Goal: Task Accomplishment & Management: Manage account settings

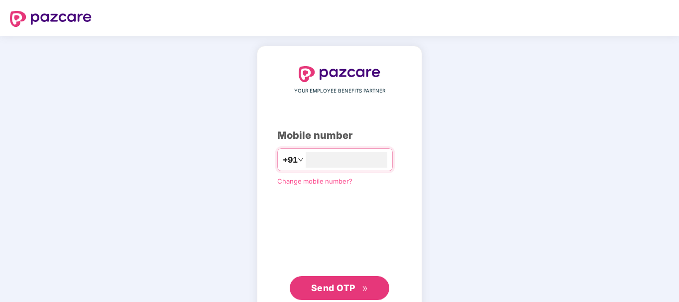
type input "**********"
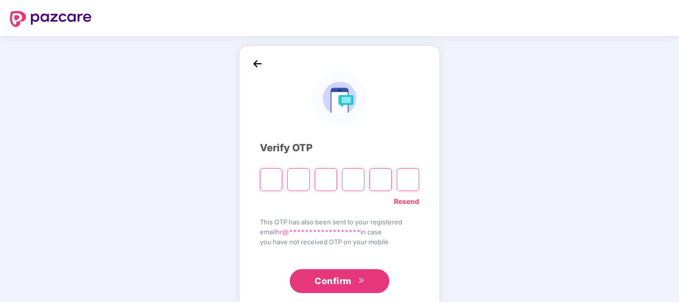
type input "*"
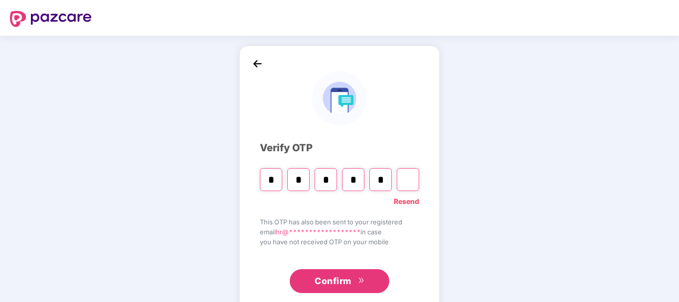
type input "*"
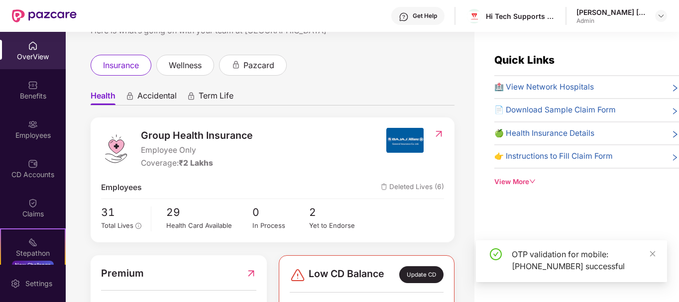
scroll to position [98, 0]
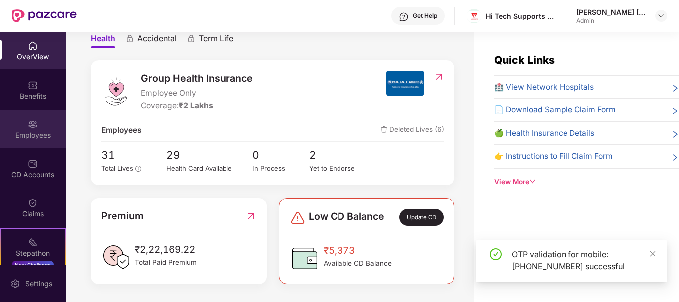
click at [33, 146] on div "Employees" at bounding box center [33, 129] width 66 height 37
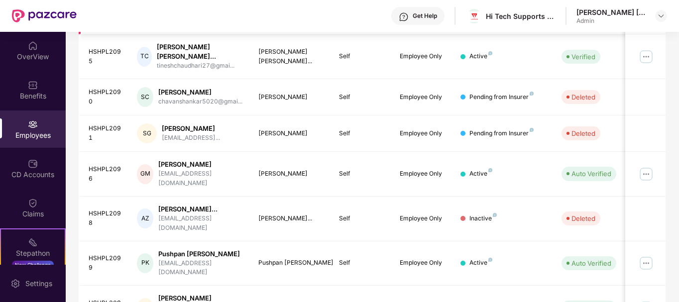
scroll to position [327, 0]
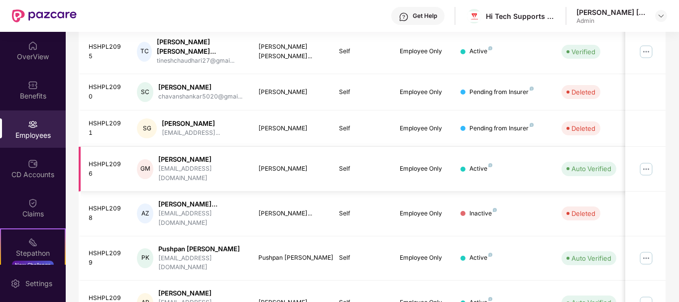
click at [648, 161] on img at bounding box center [646, 169] width 16 height 16
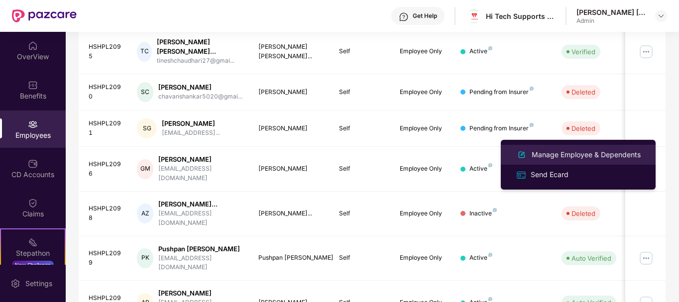
click at [549, 153] on div "Manage Employee & Dependents" at bounding box center [586, 154] width 113 height 11
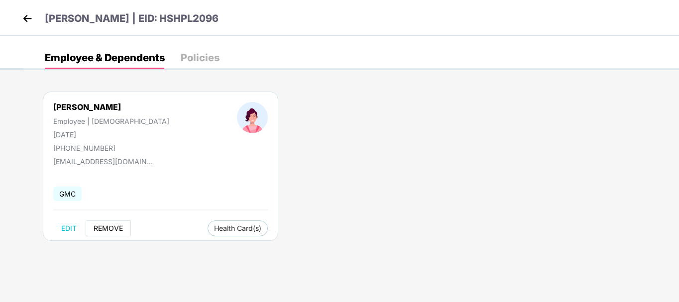
click at [102, 230] on span "REMOVE" at bounding box center [108, 229] width 29 height 8
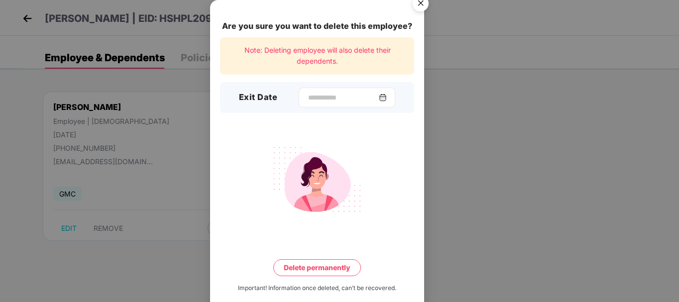
click at [387, 94] on img at bounding box center [383, 98] width 8 height 8
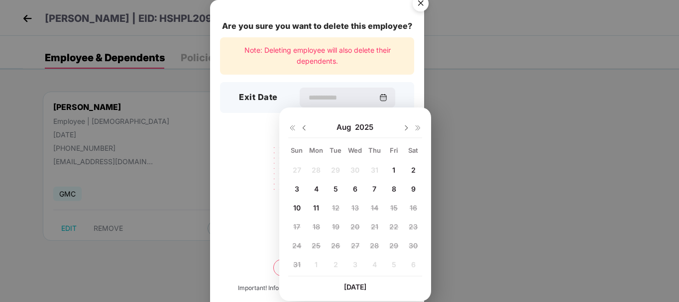
click at [410, 185] on div "9" at bounding box center [413, 188] width 15 height 15
type input "**********"
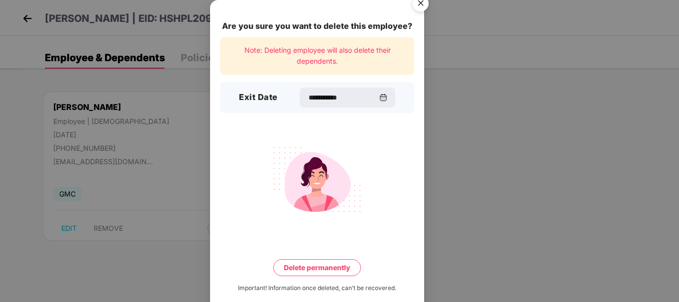
click at [329, 268] on button "Delete permanently" at bounding box center [317, 267] width 88 height 17
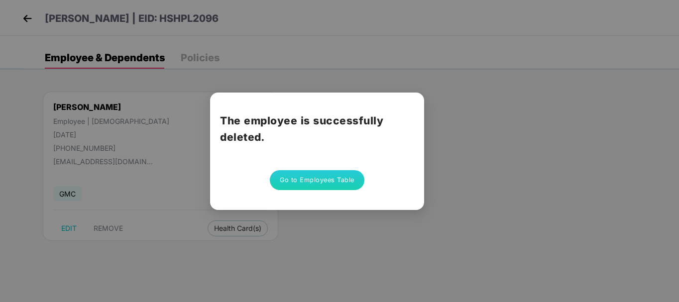
click at [327, 180] on button "Go to Employees Table" at bounding box center [317, 180] width 95 height 20
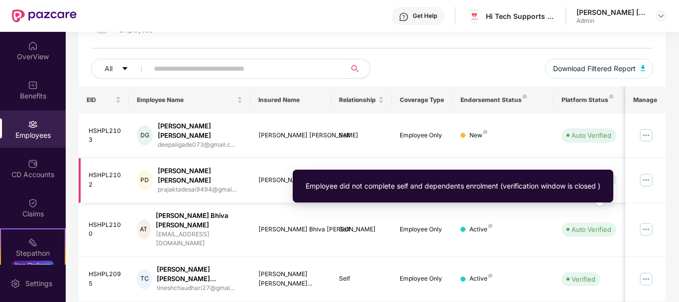
scroll to position [100, 0]
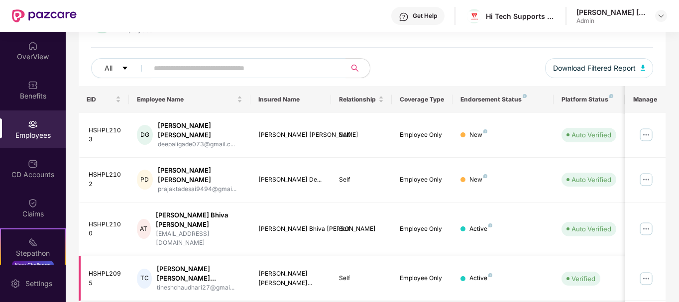
click at [645, 271] on img at bounding box center [646, 279] width 16 height 16
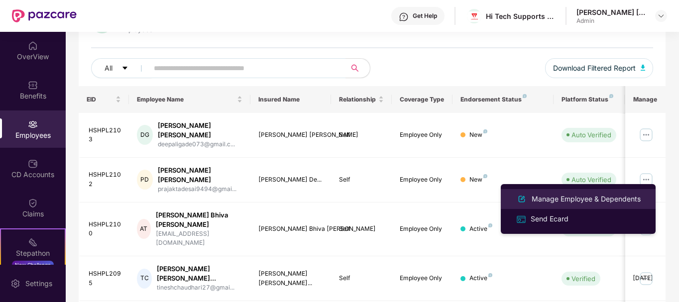
click at [547, 203] on div "Manage Employee & Dependents" at bounding box center [586, 199] width 113 height 11
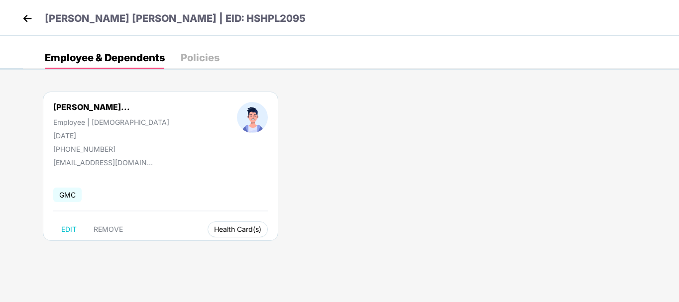
click at [246, 232] on span "Health Card(s)" at bounding box center [237, 229] width 47 height 5
click at [265, 248] on span "Health Insurance(Employee Only)" at bounding box center [272, 249] width 122 height 11
click at [27, 20] on img at bounding box center [27, 18] width 15 height 15
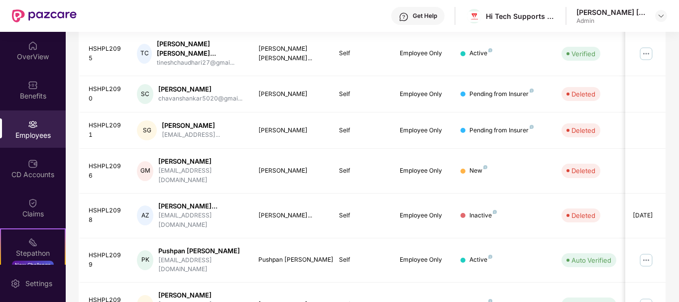
scroll to position [327, 0]
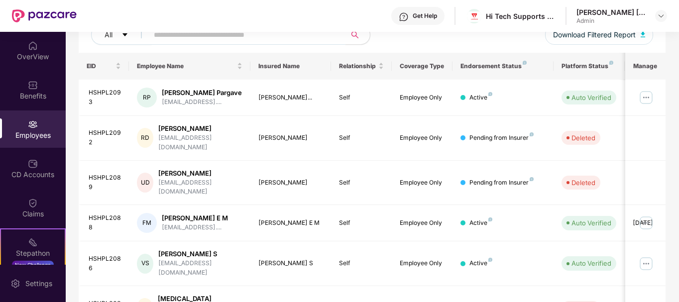
scroll to position [111, 0]
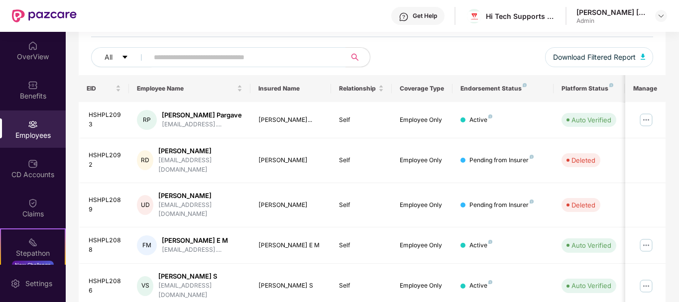
click at [580, 86] on div "Platform Status" at bounding box center [589, 89] width 55 height 8
click at [121, 91] on div "EID" at bounding box center [104, 88] width 35 height 9
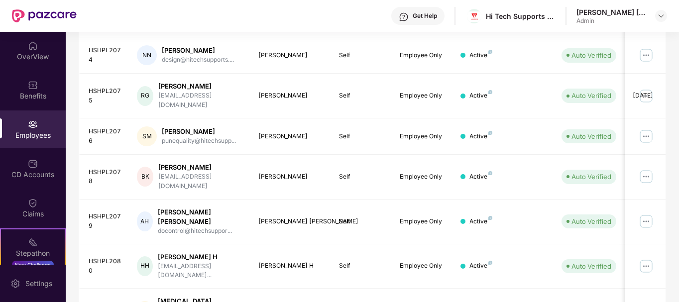
scroll to position [318, 0]
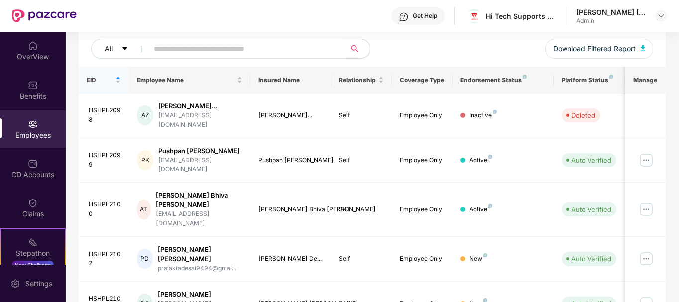
scroll to position [110, 0]
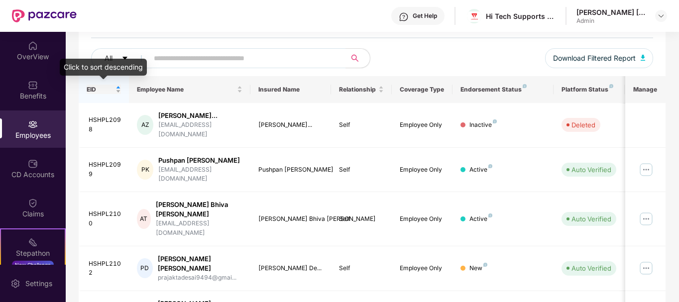
click at [115, 94] on div "EID" at bounding box center [104, 89] width 35 height 9
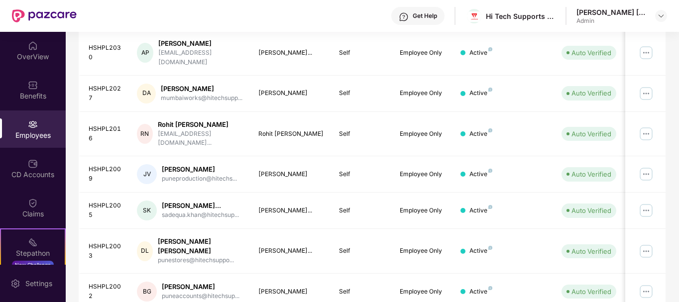
scroll to position [209, 0]
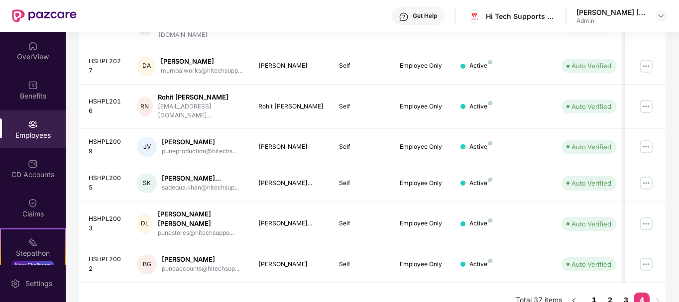
click at [589, 293] on link "1" at bounding box center [594, 300] width 16 height 15
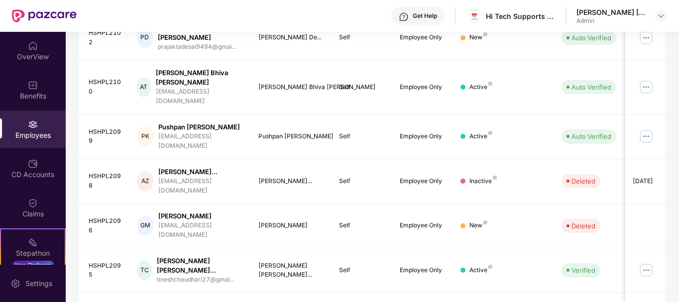
scroll to position [327, 0]
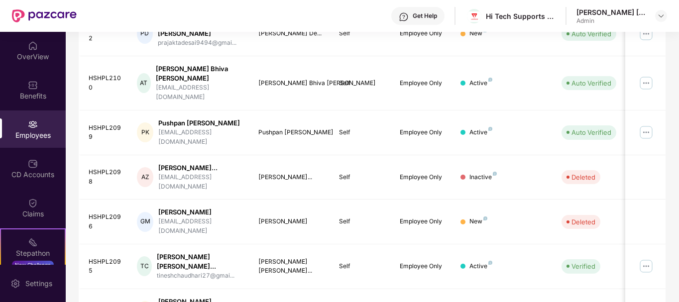
click at [28, 124] on img at bounding box center [33, 125] width 10 height 10
click at [28, 45] on img at bounding box center [33, 46] width 10 height 10
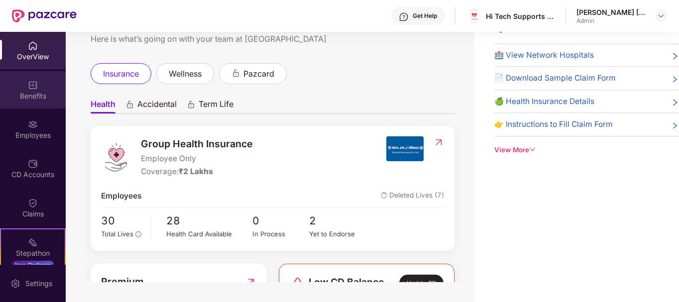
click at [45, 84] on div "Benefits" at bounding box center [33, 89] width 66 height 37
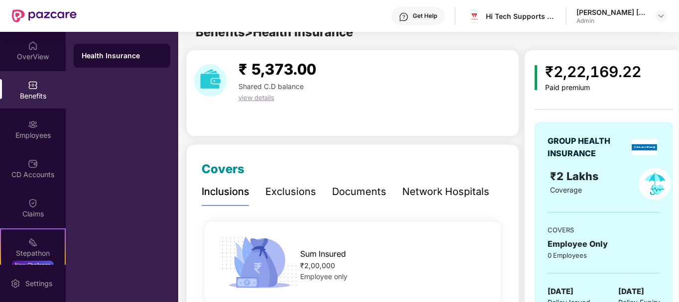
scroll to position [327, 0]
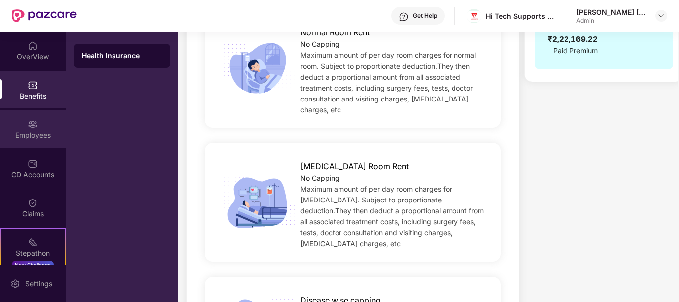
click at [20, 125] on div "Employees" at bounding box center [33, 129] width 66 height 37
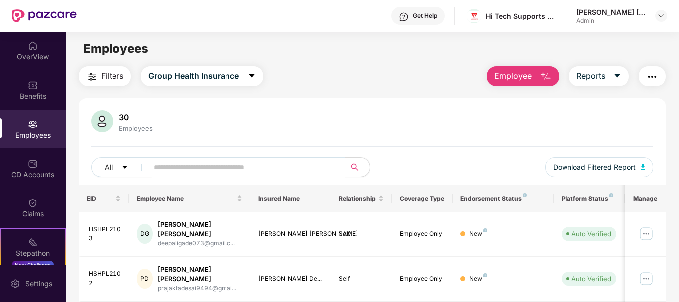
scroll to position [0, 0]
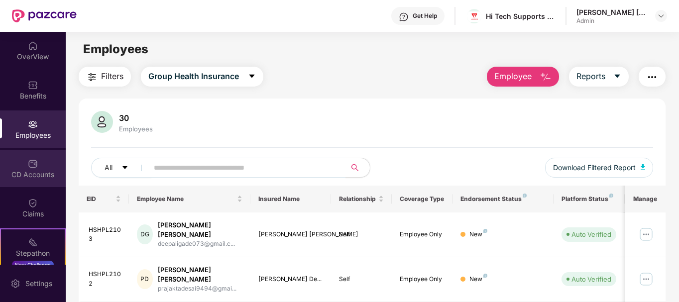
click at [17, 175] on div "CD Accounts" at bounding box center [33, 175] width 66 height 10
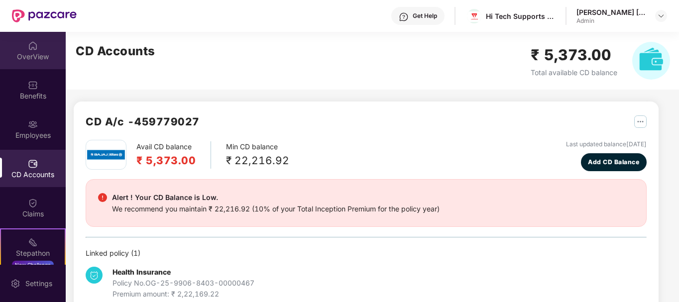
click at [26, 55] on div "OverView" at bounding box center [33, 57] width 66 height 10
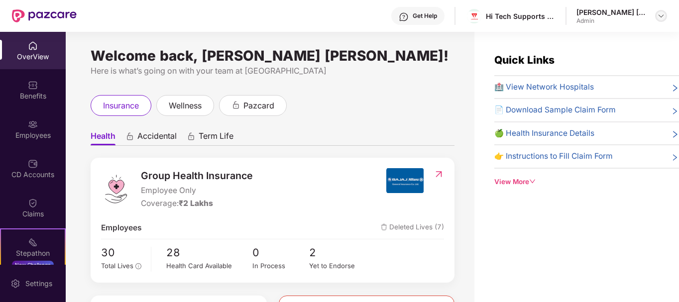
click at [662, 12] on img at bounding box center [661, 16] width 8 height 8
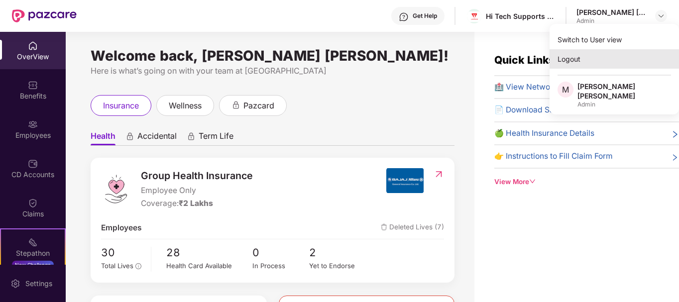
click at [570, 63] on div "Logout" at bounding box center [614, 58] width 129 height 19
